Goal: Task Accomplishment & Management: Use online tool/utility

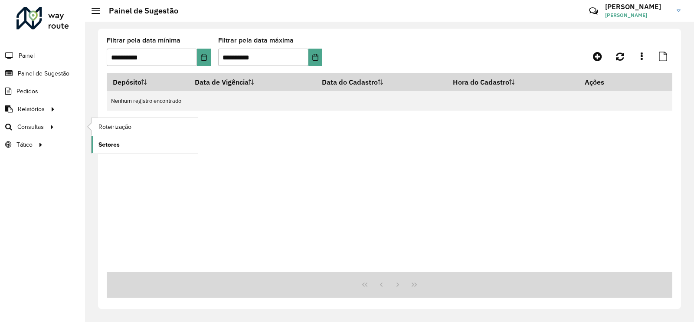
click at [123, 140] on link "Setores" at bounding box center [145, 144] width 106 height 17
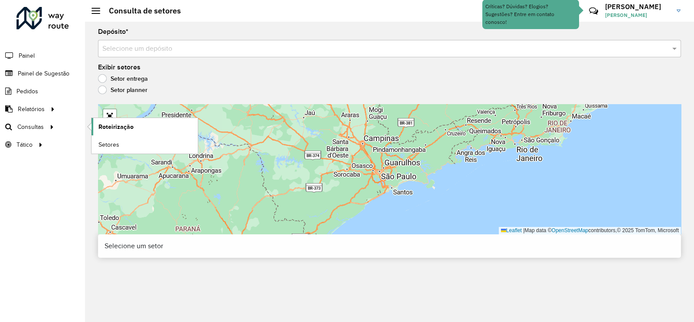
click at [104, 125] on span "Roteirização" at bounding box center [115, 126] width 35 height 9
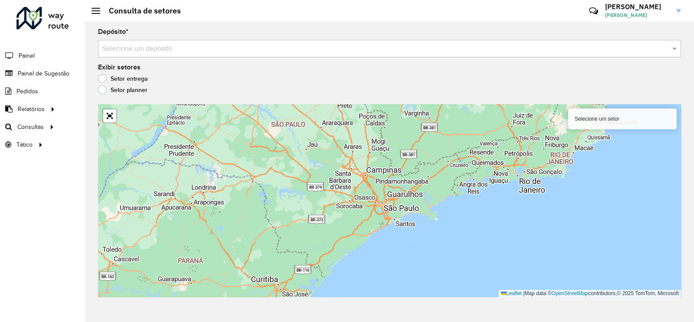
click at [194, 51] on input "text" at bounding box center [380, 49] width 557 height 10
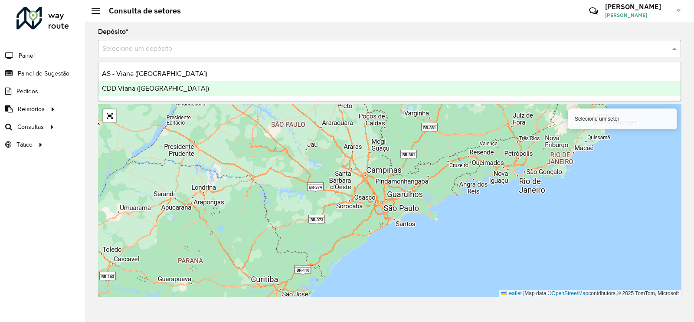
click at [149, 90] on span "CDD Viana ([GEOGRAPHIC_DATA])" at bounding box center [155, 88] width 107 height 7
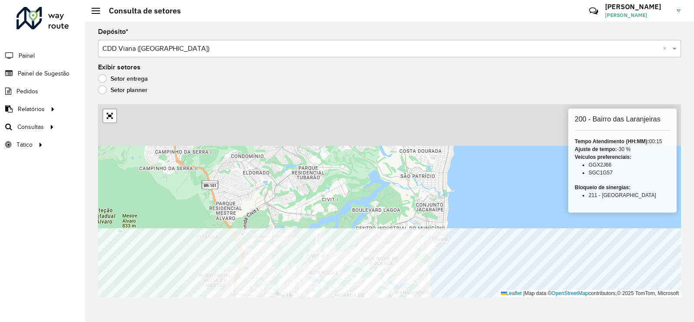
click at [448, 321] on html "Aguarde... Pop-up bloqueado! Seu navegador bloqueou automáticamente a abertura …" at bounding box center [347, 161] width 694 height 322
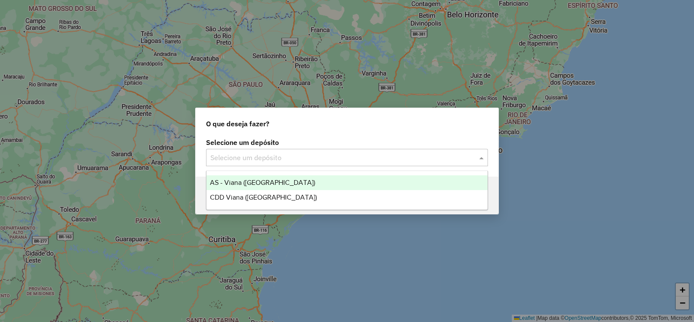
click at [247, 159] on input "text" at bounding box center [338, 158] width 256 height 10
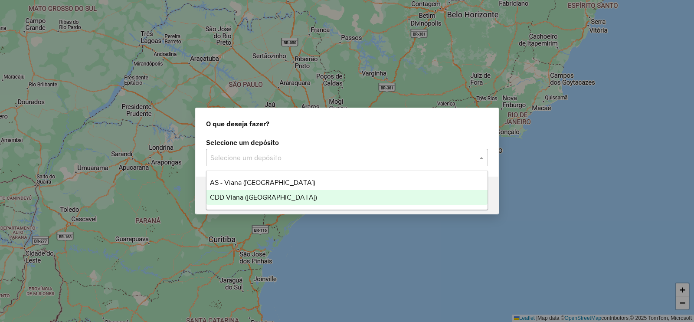
click at [247, 200] on span "CDD Viana ([GEOGRAPHIC_DATA])" at bounding box center [263, 196] width 107 height 7
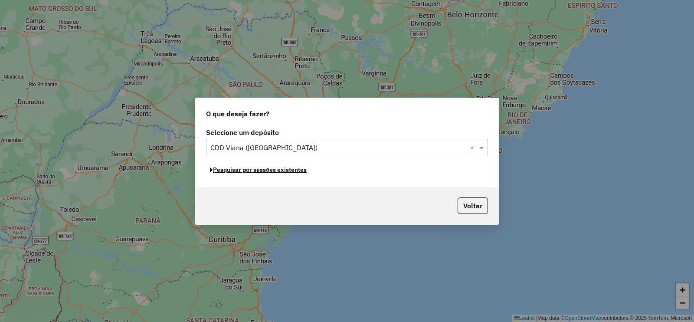
click at [261, 170] on button "Pesquisar por sessões existentes" at bounding box center [258, 169] width 105 height 13
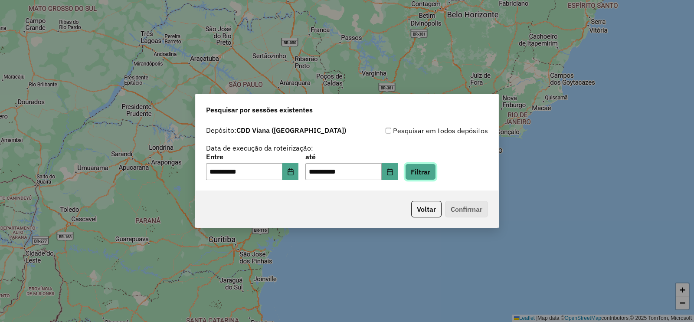
click at [436, 175] on button "Filtrar" at bounding box center [420, 171] width 31 height 16
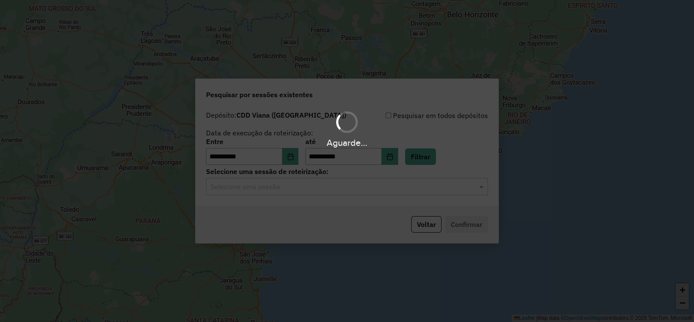
click at [264, 189] on hb-app "**********" at bounding box center [347, 161] width 694 height 322
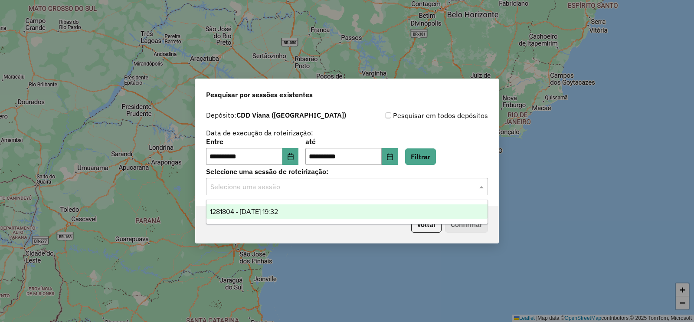
click at [258, 184] on input "text" at bounding box center [338, 187] width 256 height 10
click at [254, 210] on span "1281804 - 24/09/2025 19:32" at bounding box center [244, 211] width 68 height 7
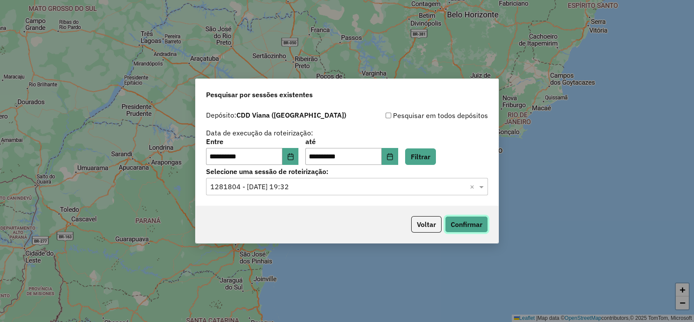
click at [474, 216] on button "Confirmar" at bounding box center [466, 224] width 43 height 16
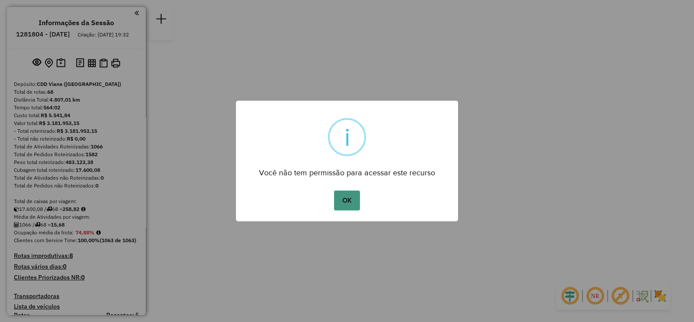
click at [346, 195] on button "OK" at bounding box center [347, 200] width 26 height 20
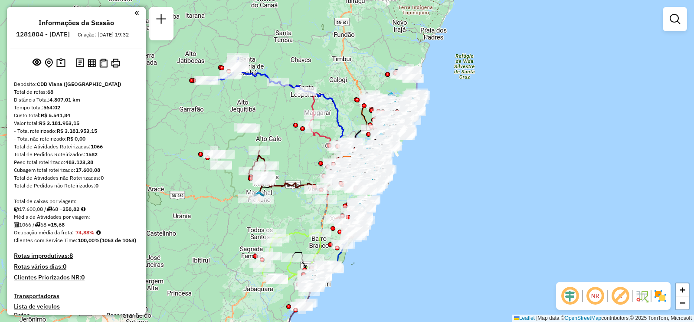
click at [665, 298] on img at bounding box center [660, 296] width 14 height 14
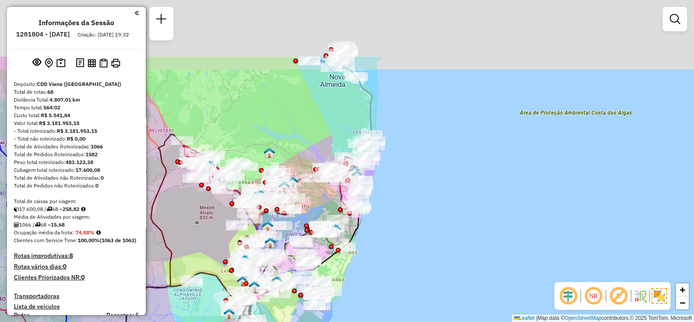
drag, startPoint x: 384, startPoint y: 61, endPoint x: 408, endPoint y: 212, distance: 153.2
click at [408, 212] on div "Janela de atendimento Grade de atendimento Capacidade Transportadoras Veículos …" at bounding box center [347, 161] width 694 height 322
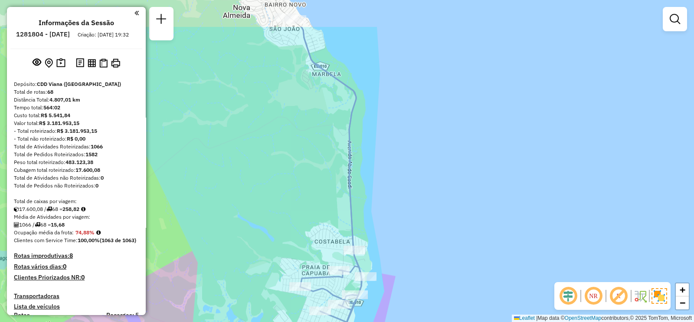
drag, startPoint x: 358, startPoint y: 166, endPoint x: 414, endPoint y: 238, distance: 91.1
click at [421, 263] on div "Janela de atendimento Grade de atendimento Capacidade Transportadoras Veículos …" at bounding box center [347, 161] width 694 height 322
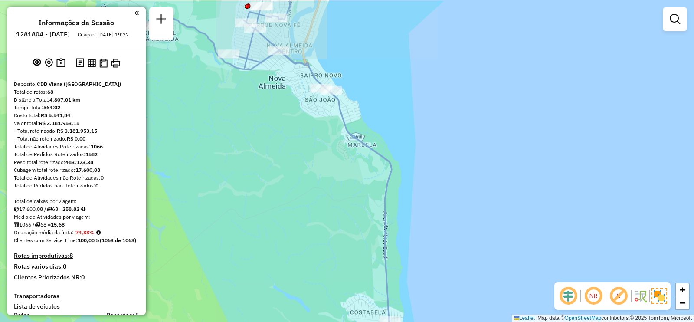
drag, startPoint x: 403, startPoint y: 185, endPoint x: 444, endPoint y: 261, distance: 85.6
click at [444, 261] on div "Janela de atendimento Grade de atendimento Capacidade Transportadoras Veículos …" at bounding box center [347, 161] width 694 height 322
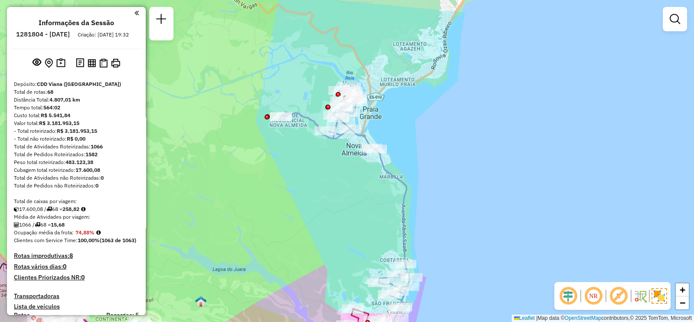
drag, startPoint x: 469, startPoint y: 183, endPoint x: 433, endPoint y: 154, distance: 46.1
click at [442, 154] on div "Janela de atendimento Grade de atendimento Capacidade Transportadoras Veículos …" at bounding box center [347, 161] width 694 height 322
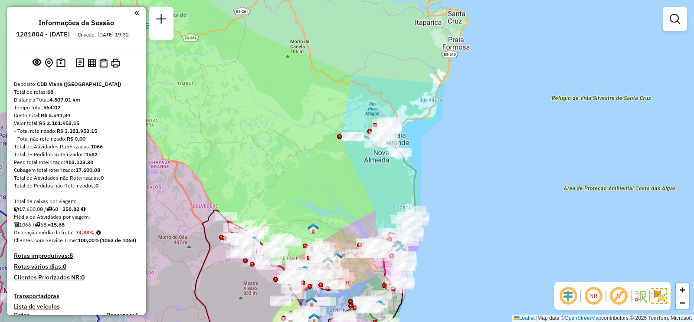
click at [389, 167] on div "Janela de atendimento Grade de atendimento Capacidade Transportadoras Veículos …" at bounding box center [347, 161] width 694 height 322
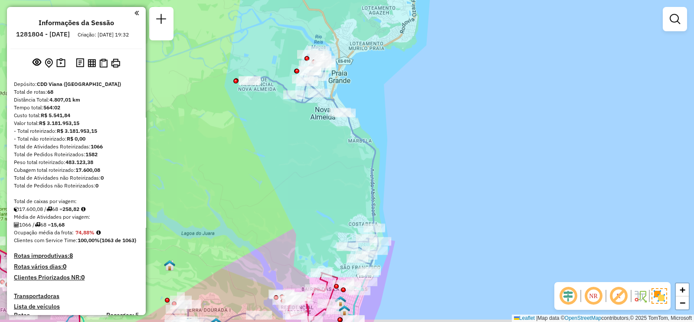
drag, startPoint x: 409, startPoint y: 183, endPoint x: 390, endPoint y: 173, distance: 20.6
click at [390, 173] on div "Janela de atendimento Grade de atendimento Capacidade Transportadoras Veículos …" at bounding box center [347, 161] width 694 height 322
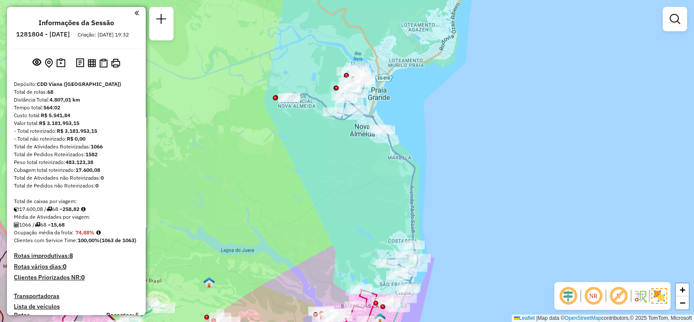
click at [620, 297] on em at bounding box center [618, 295] width 21 height 21
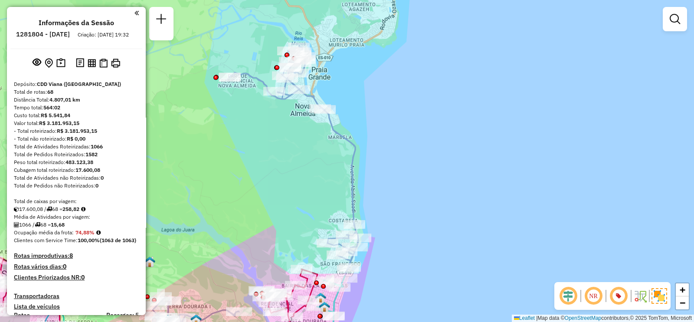
drag, startPoint x: 377, startPoint y: 186, endPoint x: 317, endPoint y: 165, distance: 63.0
click at [317, 165] on div "Janela de atendimento Grade de atendimento Capacidade Transportadoras Veículos …" at bounding box center [347, 161] width 694 height 322
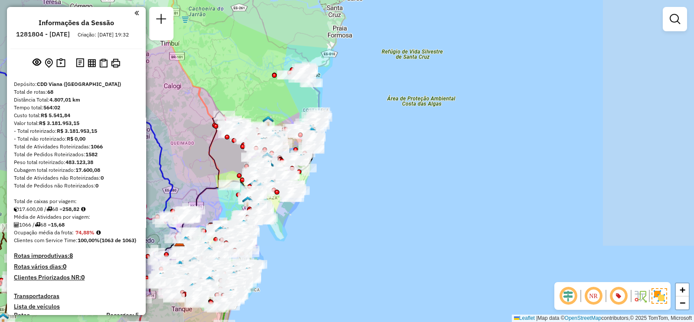
drag, startPoint x: 327, startPoint y: 151, endPoint x: 329, endPoint y: 139, distance: 12.8
click at [329, 139] on div "Janela de atendimento Grade de atendimento Capacidade Transportadoras Veículos …" at bounding box center [347, 161] width 694 height 322
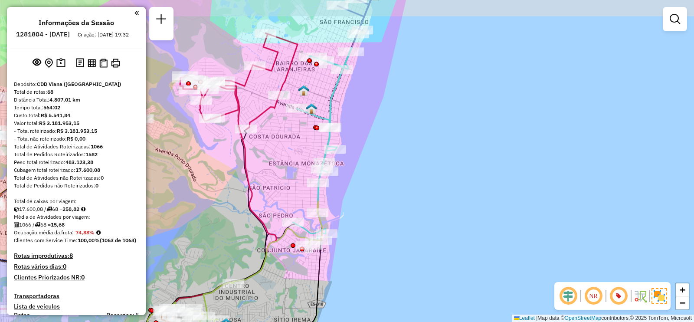
drag, startPoint x: 355, startPoint y: 116, endPoint x: 399, endPoint y: 135, distance: 48.0
click at [401, 135] on div "Janela de atendimento Grade de atendimento Capacidade Transportadoras Veículos …" at bounding box center [347, 161] width 694 height 322
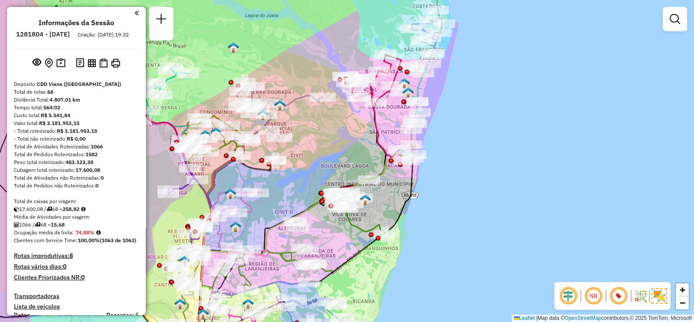
drag, startPoint x: 287, startPoint y: 168, endPoint x: 359, endPoint y: 141, distance: 77.4
click at [359, 141] on div "Janela de atendimento Grade de atendimento Capacidade Transportadoras Veículos …" at bounding box center [347, 161] width 694 height 322
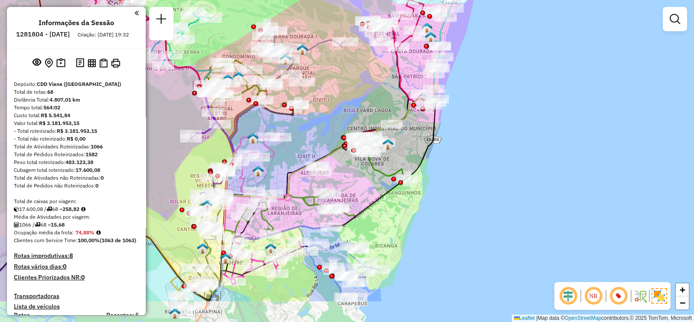
drag, startPoint x: 354, startPoint y: 158, endPoint x: 355, endPoint y: 105, distance: 52.9
click at [355, 105] on div "Janela de atendimento Grade de atendimento Capacidade Transportadoras Veículos …" at bounding box center [347, 161] width 694 height 322
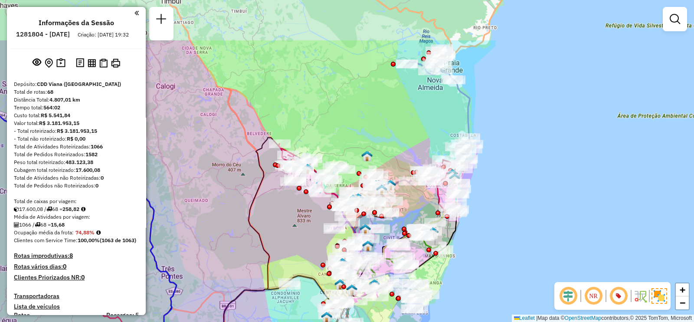
drag, startPoint x: 361, startPoint y: 105, endPoint x: 380, endPoint y: 163, distance: 61.0
click at [380, 163] on div "Janela de atendimento Grade de atendimento Capacidade Transportadoras Veículos …" at bounding box center [347, 161] width 694 height 322
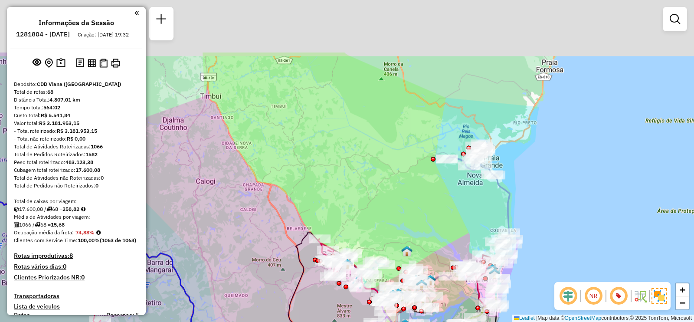
drag, startPoint x: 342, startPoint y: 118, endPoint x: 386, endPoint y: 212, distance: 103.2
click at [386, 212] on div "Janela de atendimento Grade de atendimento Capacidade Transportadoras Veículos …" at bounding box center [347, 161] width 694 height 322
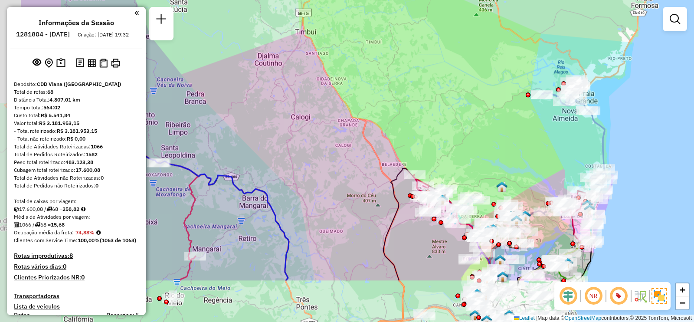
drag, startPoint x: 379, startPoint y: 212, endPoint x: 470, endPoint y: 138, distance: 116.2
click at [470, 138] on div "Janela de atendimento Grade de atendimento Capacidade Transportadoras Veículos …" at bounding box center [347, 161] width 694 height 322
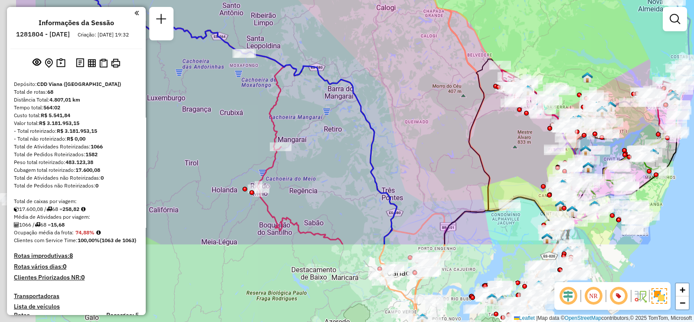
drag, startPoint x: 338, startPoint y: 226, endPoint x: 419, endPoint y: 127, distance: 128.2
click at [425, 116] on div "Janela de atendimento Grade de atendimento Capacidade Transportadoras Veículos …" at bounding box center [347, 161] width 694 height 322
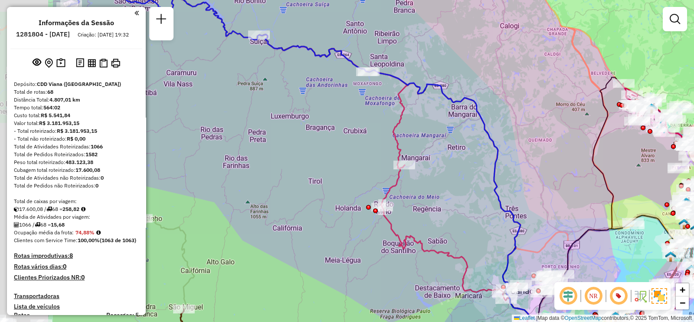
drag, startPoint x: 385, startPoint y: 184, endPoint x: 541, endPoint y: 242, distance: 166.6
click at [546, 246] on div "Janela de atendimento Grade de atendimento Capacidade Transportadoras Veículos …" at bounding box center [347, 161] width 694 height 322
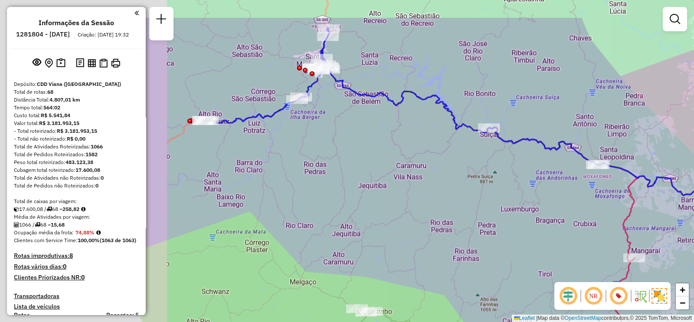
drag, startPoint x: 219, startPoint y: 137, endPoint x: 474, endPoint y: 213, distance: 266.0
click at [474, 213] on div "Janela de atendimento Grade de atendimento Capacidade Transportadoras Veículos …" at bounding box center [347, 161] width 694 height 322
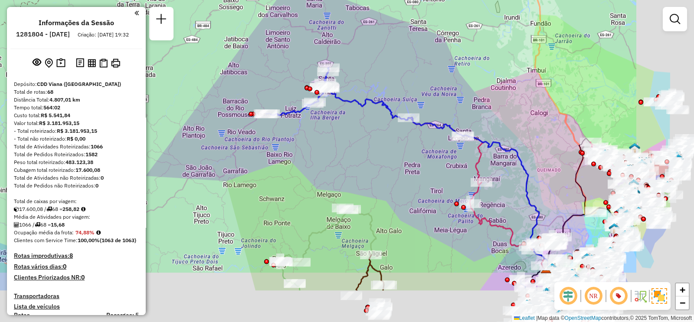
drag, startPoint x: 441, startPoint y: 206, endPoint x: 308, endPoint y: 99, distance: 170.5
click at [308, 99] on div "Janela de atendimento Grade de atendimento Capacidade Transportadoras Veículos …" at bounding box center [347, 161] width 694 height 322
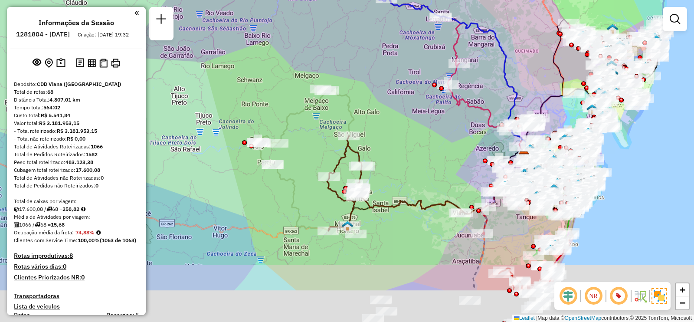
drag, startPoint x: 366, startPoint y: 181, endPoint x: 397, endPoint y: 132, distance: 57.6
click at [397, 132] on div "Janela de atendimento Grade de atendimento Capacidade Transportadoras Veículos …" at bounding box center [347, 161] width 694 height 322
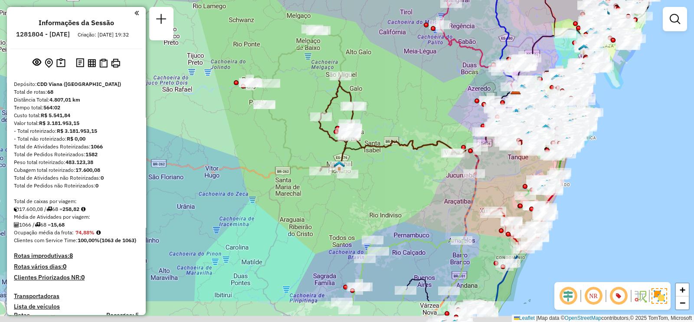
drag, startPoint x: 397, startPoint y: 194, endPoint x: 388, endPoint y: 137, distance: 57.1
click at [388, 137] on icon at bounding box center [386, 123] width 135 height 95
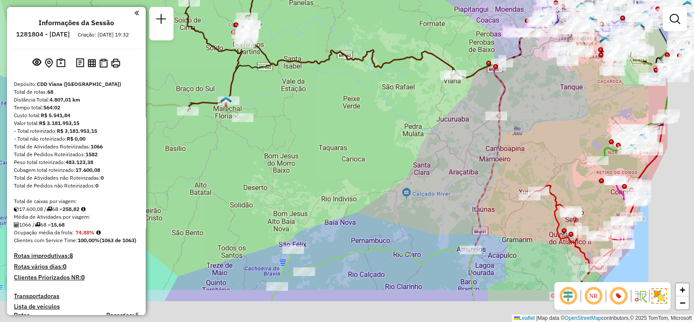
drag, startPoint x: 416, startPoint y: 159, endPoint x: 322, endPoint y: 97, distance: 112.1
click at [320, 101] on div "Janela de atendimento Grade de atendimento Capacidade Transportadoras Veículos …" at bounding box center [347, 161] width 694 height 322
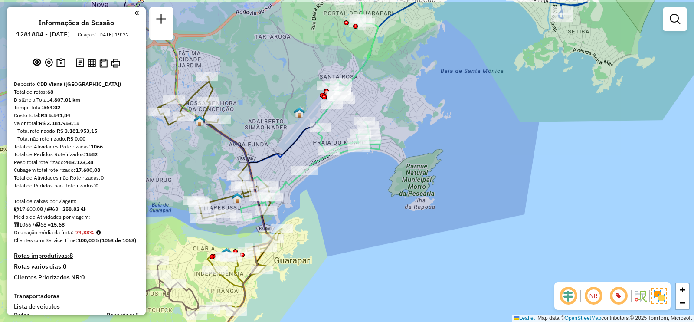
drag, startPoint x: 378, startPoint y: 153, endPoint x: 381, endPoint y: 167, distance: 14.6
click at [381, 167] on div "Janela de atendimento Grade de atendimento Capacidade Transportadoras Veículos …" at bounding box center [347, 161] width 694 height 322
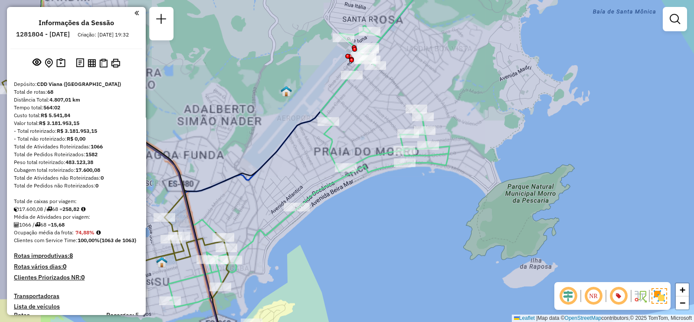
drag, startPoint x: 370, startPoint y: 170, endPoint x: 435, endPoint y: 193, distance: 68.8
click at [436, 192] on div "Janela de atendimento Grade de atendimento Capacidade Transportadoras Veículos …" at bounding box center [347, 161] width 694 height 322
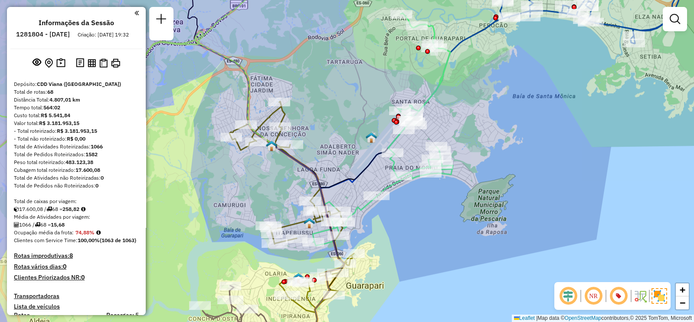
drag, startPoint x: 436, startPoint y: 192, endPoint x: 456, endPoint y: 196, distance: 20.9
click at [456, 196] on div "Janela de atendimento Grade de atendimento Capacidade Transportadoras Veículos …" at bounding box center [347, 161] width 694 height 322
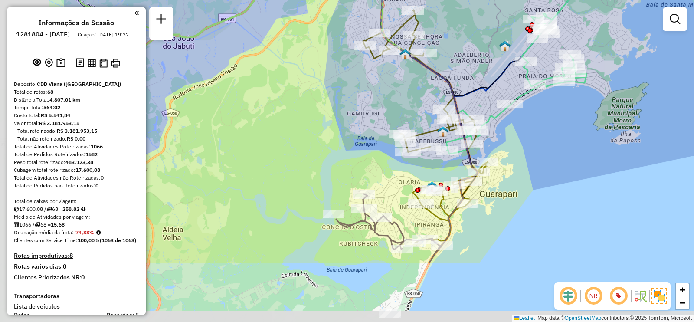
drag, startPoint x: 437, startPoint y: 222, endPoint x: 570, endPoint y: 130, distance: 161.5
click at [570, 130] on div "Janela de atendimento Grade de atendimento Capacidade Transportadoras Veículos …" at bounding box center [347, 161] width 694 height 322
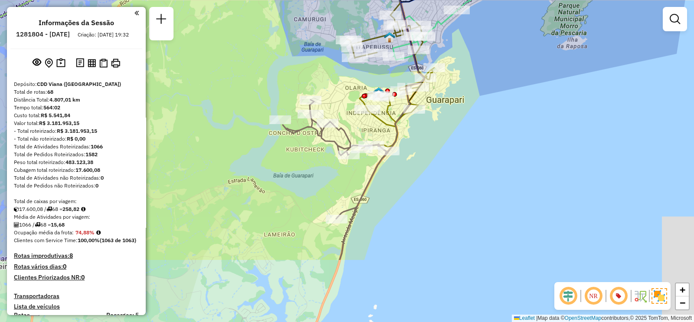
drag, startPoint x: 552, startPoint y: 202, endPoint x: 499, endPoint y: 103, distance: 112.6
click at [499, 103] on div "Janela de atendimento Grade de atendimento Capacidade Transportadoras Veículos …" at bounding box center [347, 161] width 694 height 322
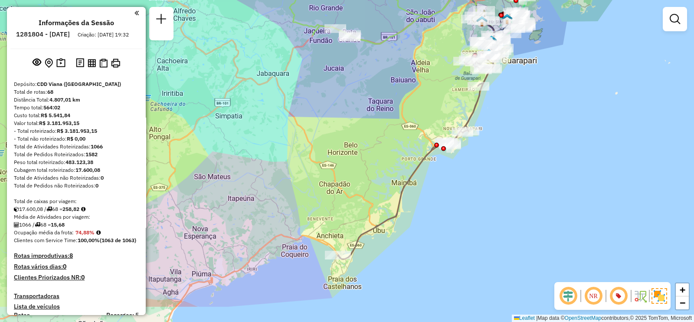
drag, startPoint x: 503, startPoint y: 127, endPoint x: 516, endPoint y: 98, distance: 31.4
click at [516, 98] on div "Janela de atendimento Grade de atendimento Capacidade Transportadoras Veículos …" at bounding box center [347, 161] width 694 height 322
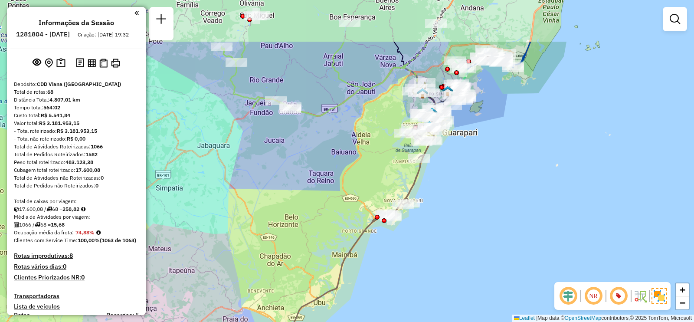
drag, startPoint x: 530, startPoint y: 86, endPoint x: 471, endPoint y: 160, distance: 95.3
click at [471, 160] on div "Janela de atendimento Grade de atendimento Capacidade Transportadoras Veículos …" at bounding box center [347, 161] width 694 height 322
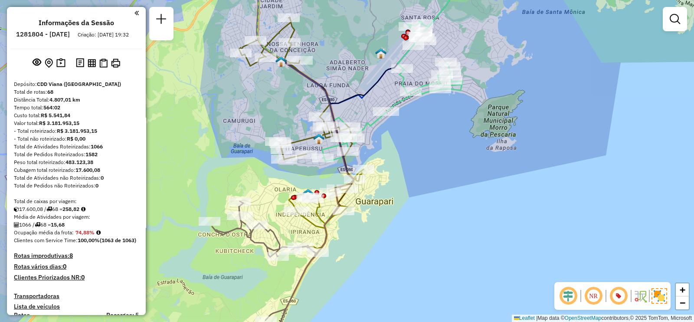
drag, startPoint x: 416, startPoint y: 102, endPoint x: 464, endPoint y: 133, distance: 57.7
click at [464, 133] on div "Janela de atendimento Grade de atendimento Capacidade Transportadoras Veículos …" at bounding box center [347, 161] width 694 height 322
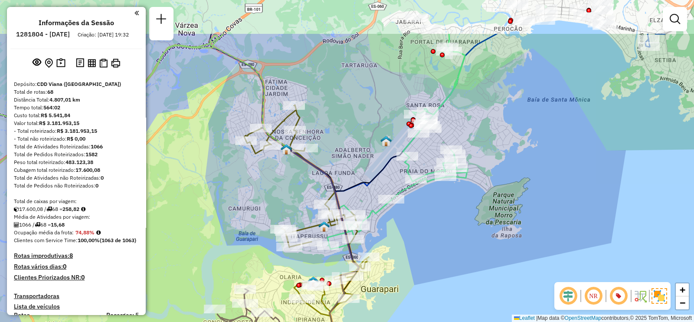
drag, startPoint x: 457, startPoint y: 138, endPoint x: 426, endPoint y: 207, distance: 75.9
click at [426, 207] on div "Janela de atendimento Grade de atendimento Capacidade Transportadoras Veículos …" at bounding box center [347, 161] width 694 height 322
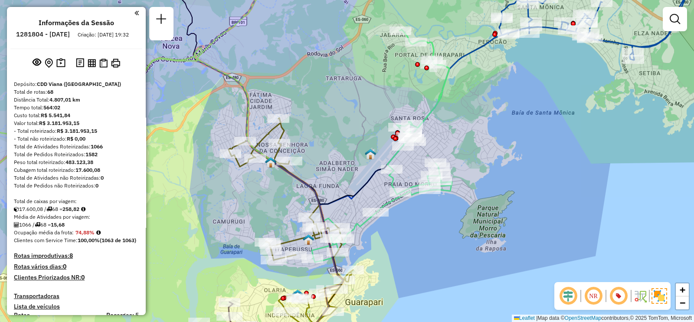
drag, startPoint x: 527, startPoint y: 142, endPoint x: 512, endPoint y: 151, distance: 17.6
click at [512, 151] on div "Janela de atendimento Grade de atendimento Capacidade Transportadoras Veículos …" at bounding box center [347, 161] width 694 height 322
